Goal: Task Accomplishment & Management: Use online tool/utility

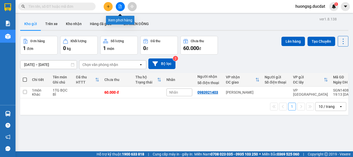
click at [119, 8] on icon "file-add" at bounding box center [121, 7] width 4 height 4
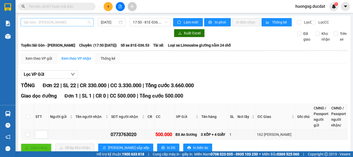
click at [55, 23] on span "Sài Gòn - [PERSON_NAME]" at bounding box center [57, 22] width 67 height 8
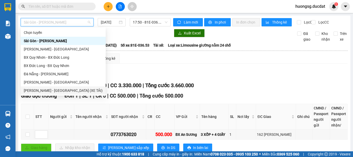
click at [39, 91] on div "[PERSON_NAME] - [GEOGRAPHIC_DATA] (XE TẢI)" at bounding box center [63, 91] width 79 height 6
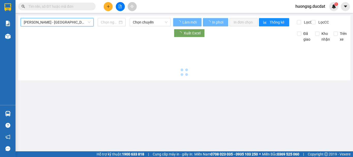
type input "[DATE]"
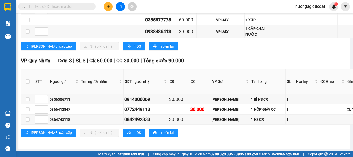
scroll to position [1695, 0]
click at [322, 27] on td at bounding box center [330, 31] width 16 height 13
